Goal: Task Accomplishment & Management: Manage account settings

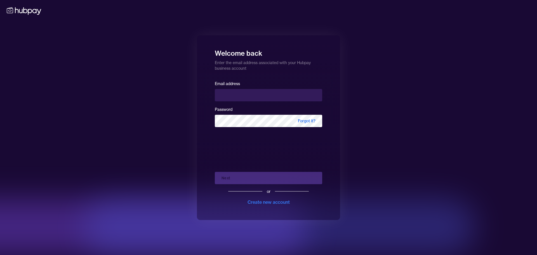
click at [252, 93] on input "email" at bounding box center [268, 95] width 107 height 12
type input "**********"
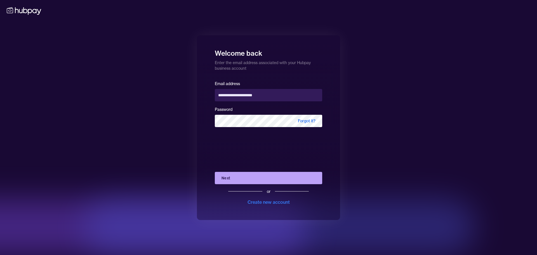
click at [271, 178] on button "Next" at bounding box center [268, 178] width 107 height 12
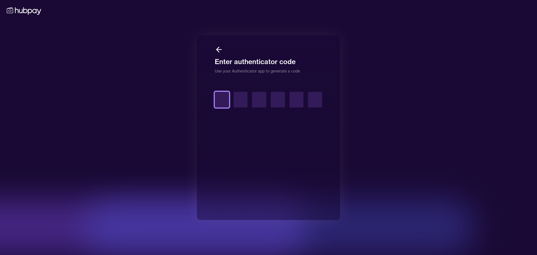
click at [222, 100] on input "text" at bounding box center [222, 100] width 14 height 16
type input "*"
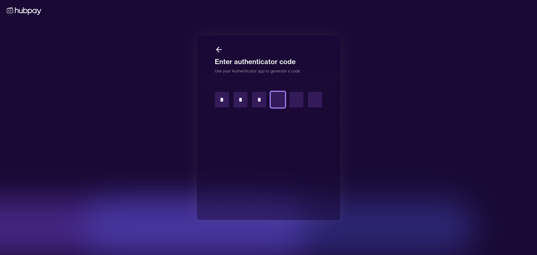
type input "*"
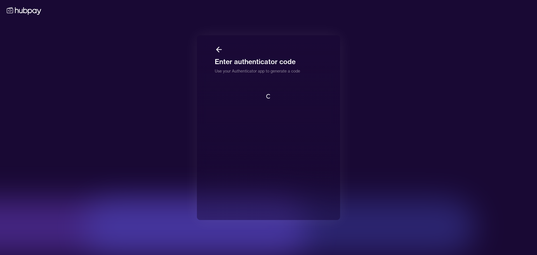
scroll to position [1, 0]
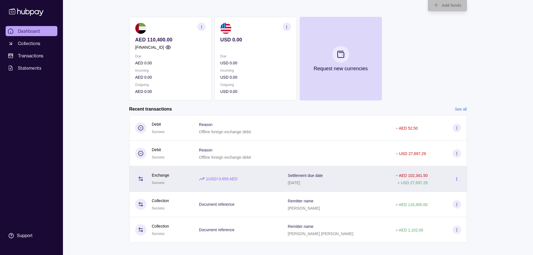
scroll to position [43, 0]
